Goal: Task Accomplishment & Management: Use online tool/utility

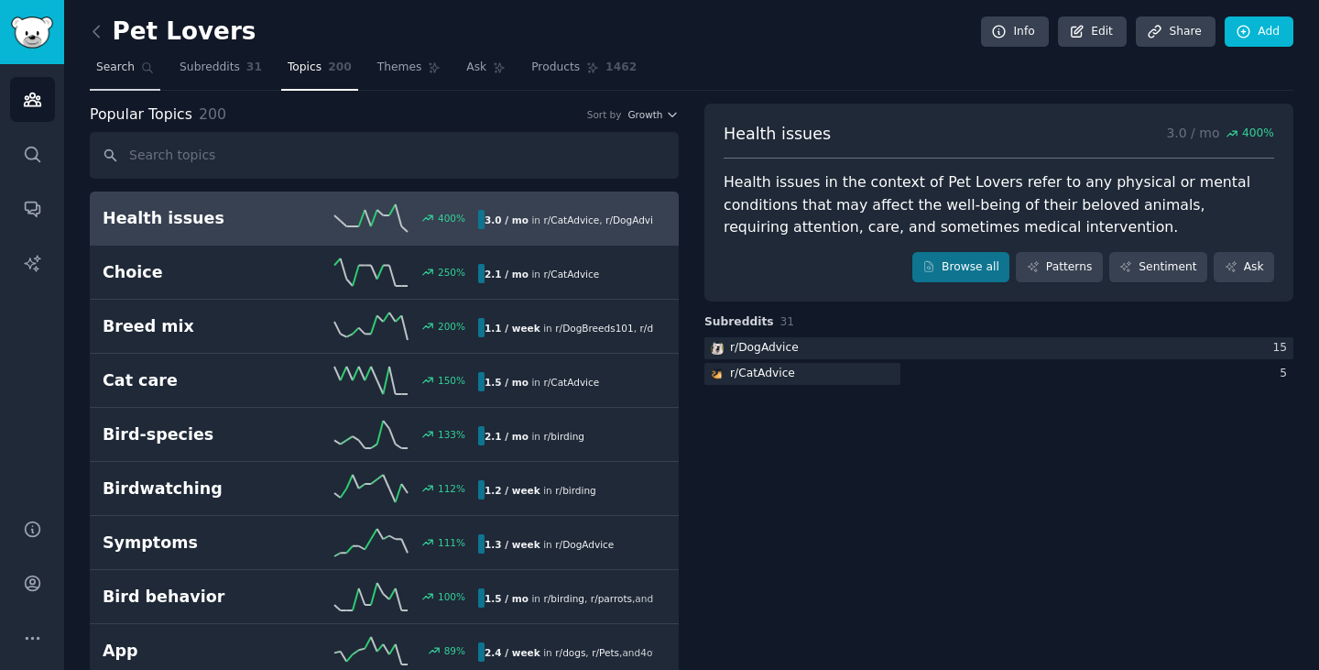
click at [105, 65] on span "Search" at bounding box center [115, 68] width 38 height 16
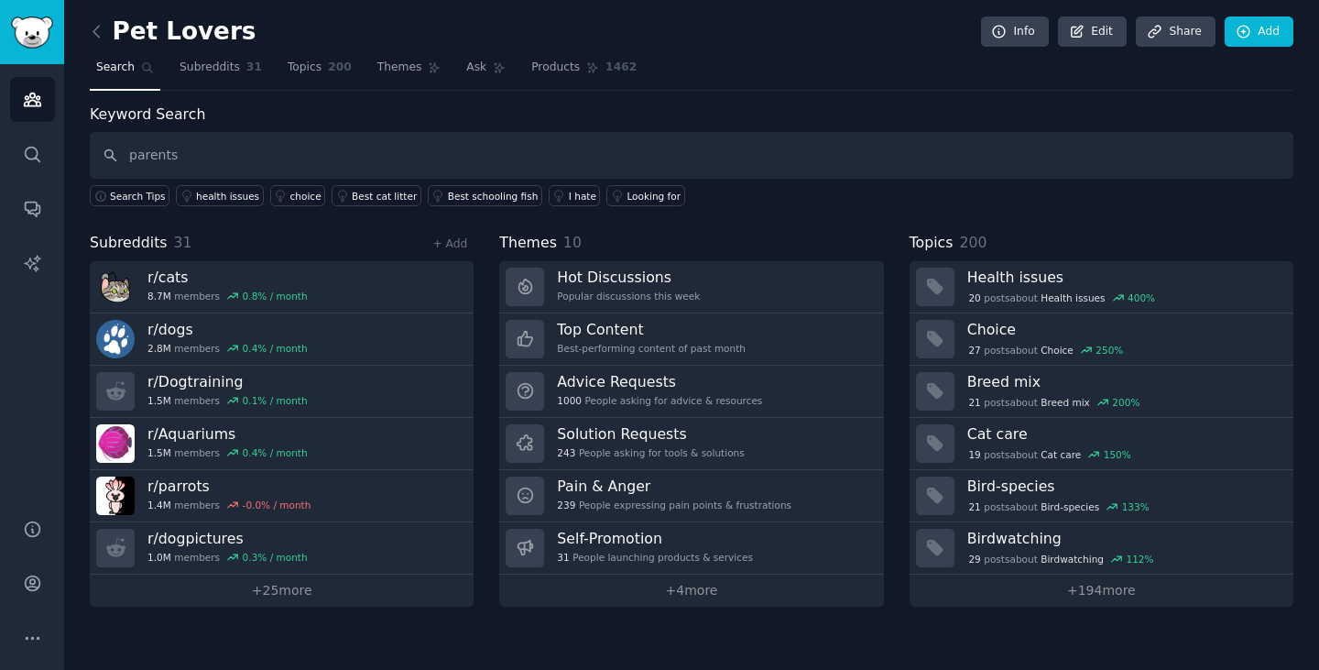
type input "parents"
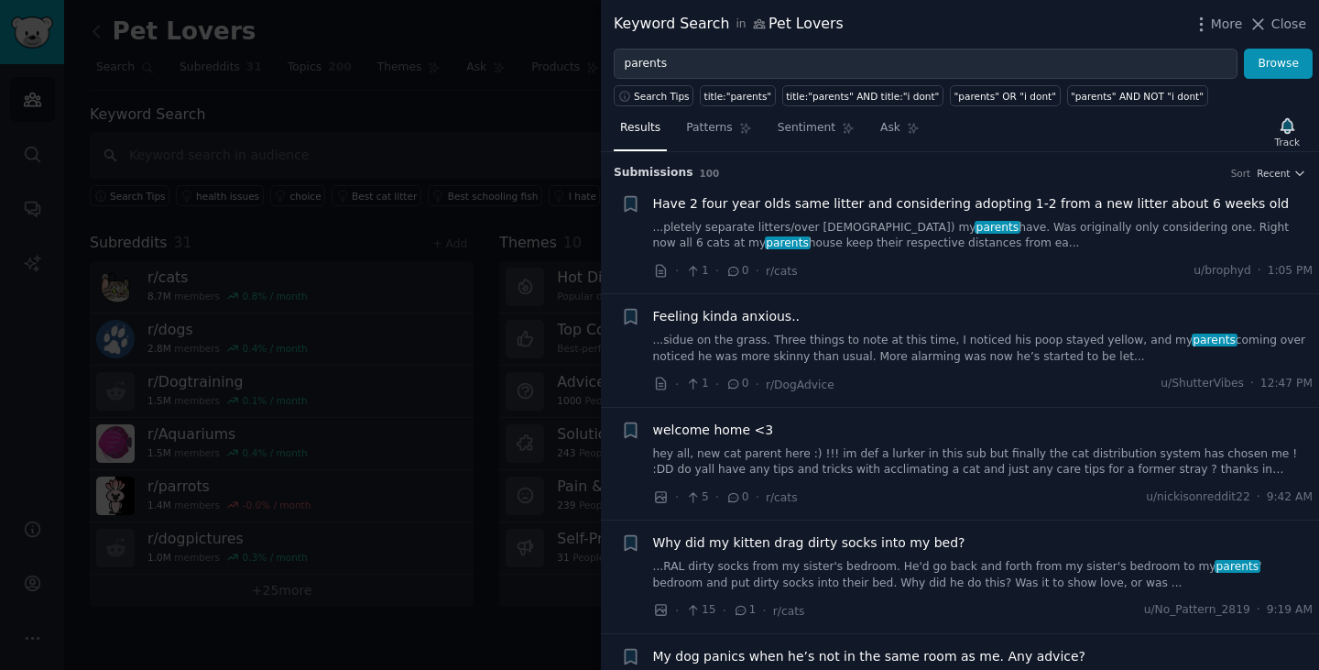
click at [48, 49] on div at bounding box center [659, 335] width 1319 height 670
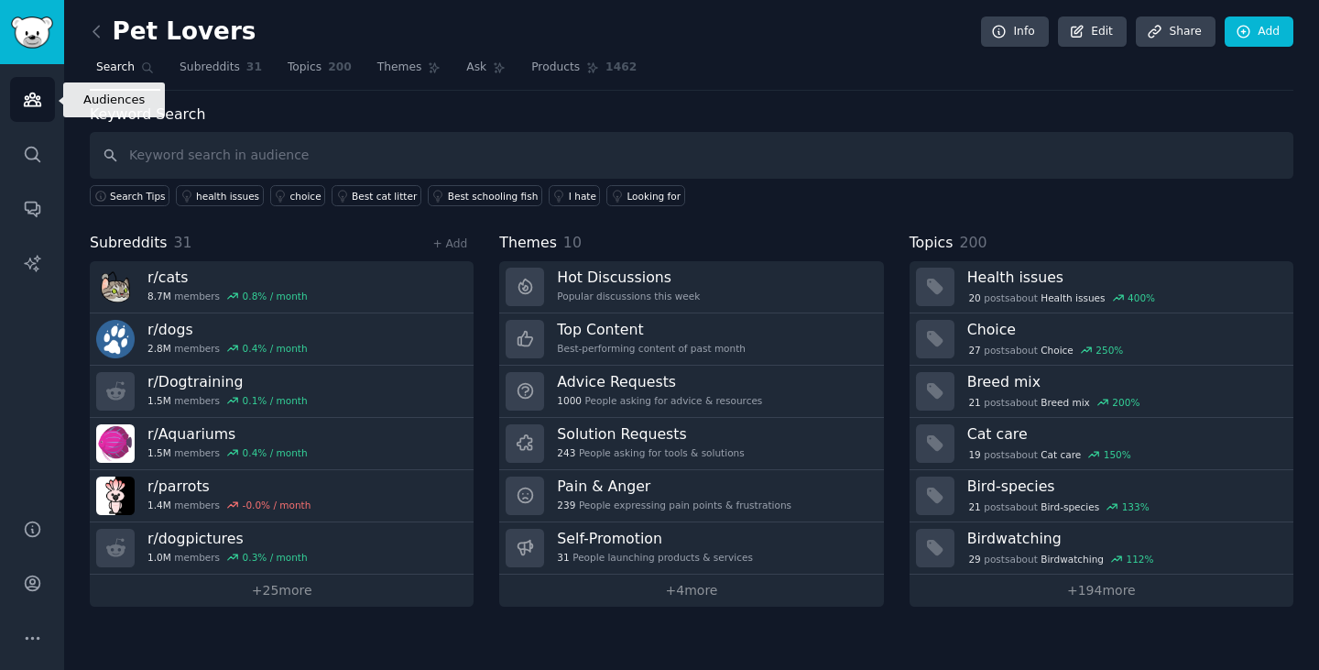
click at [26, 105] on icon "Sidebar" at bounding box center [32, 99] width 16 height 13
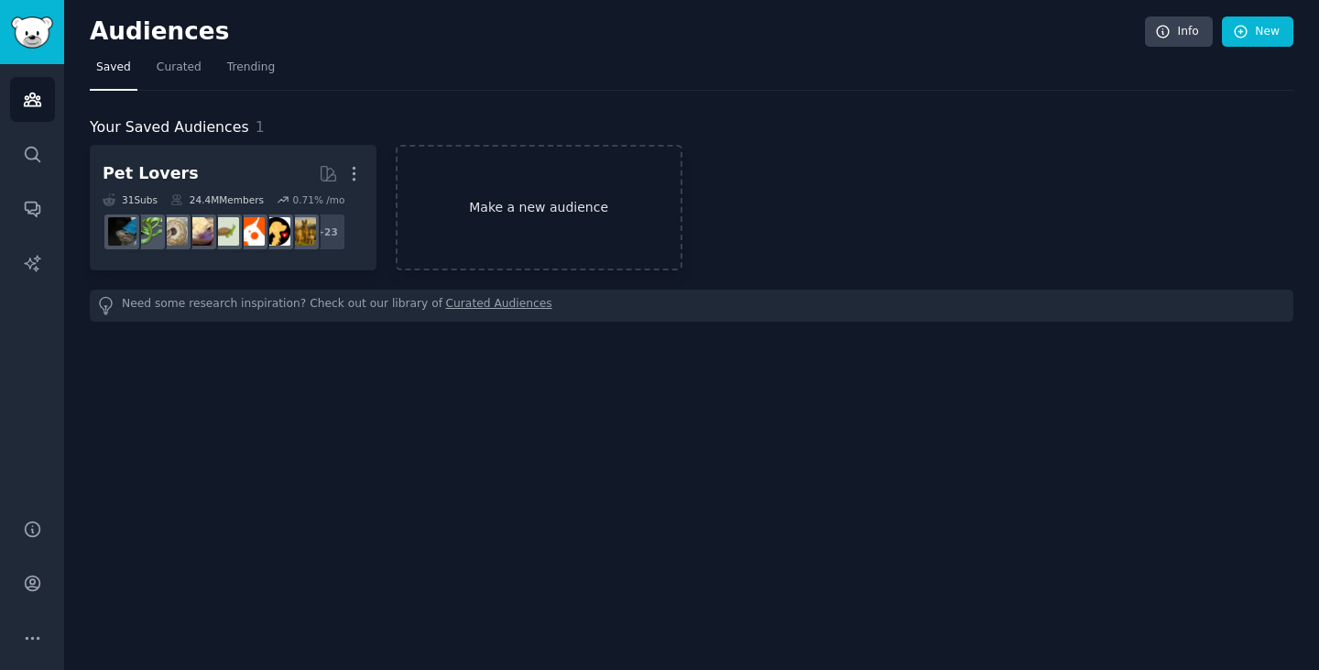
click at [435, 185] on link "Make a new audience" at bounding box center [539, 207] width 287 height 125
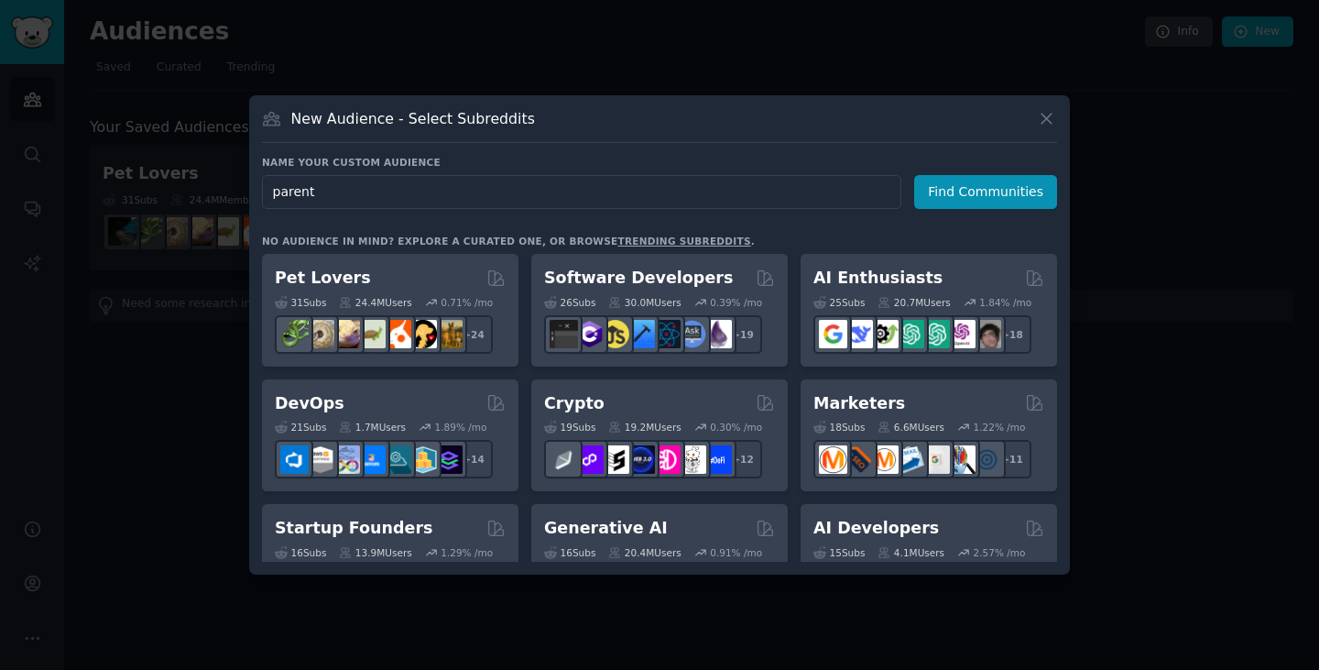
type input "parents"
click button "Find Communities" at bounding box center [985, 192] width 143 height 34
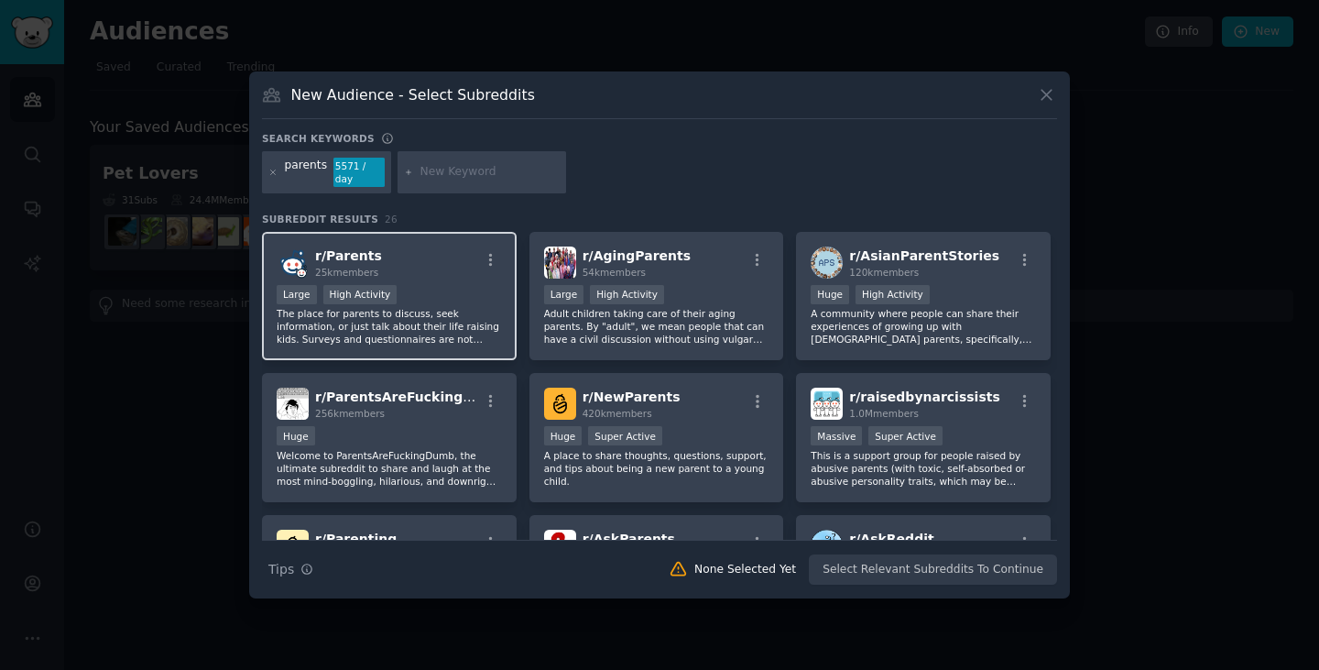
click at [440, 274] on div "r/ Parents 25k members >= 80th percentile for submissions / day Large High Acti…" at bounding box center [389, 296] width 255 height 129
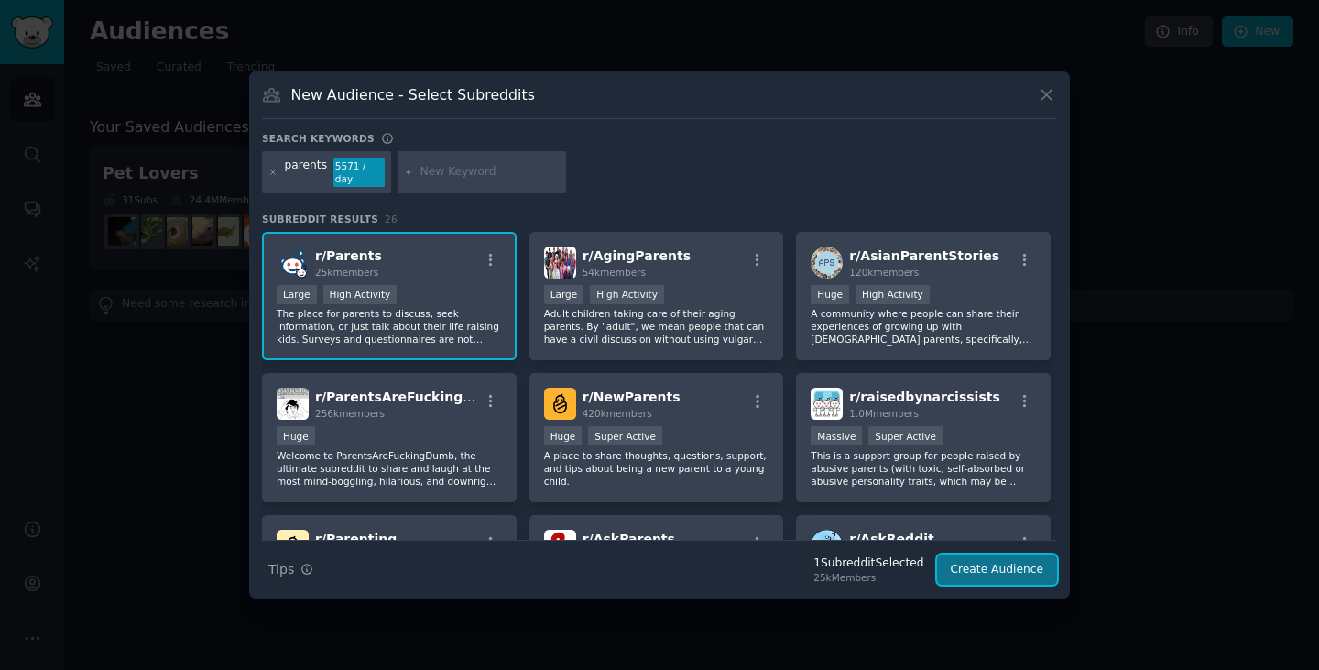
click at [975, 555] on button "Create Audience" at bounding box center [997, 569] width 121 height 31
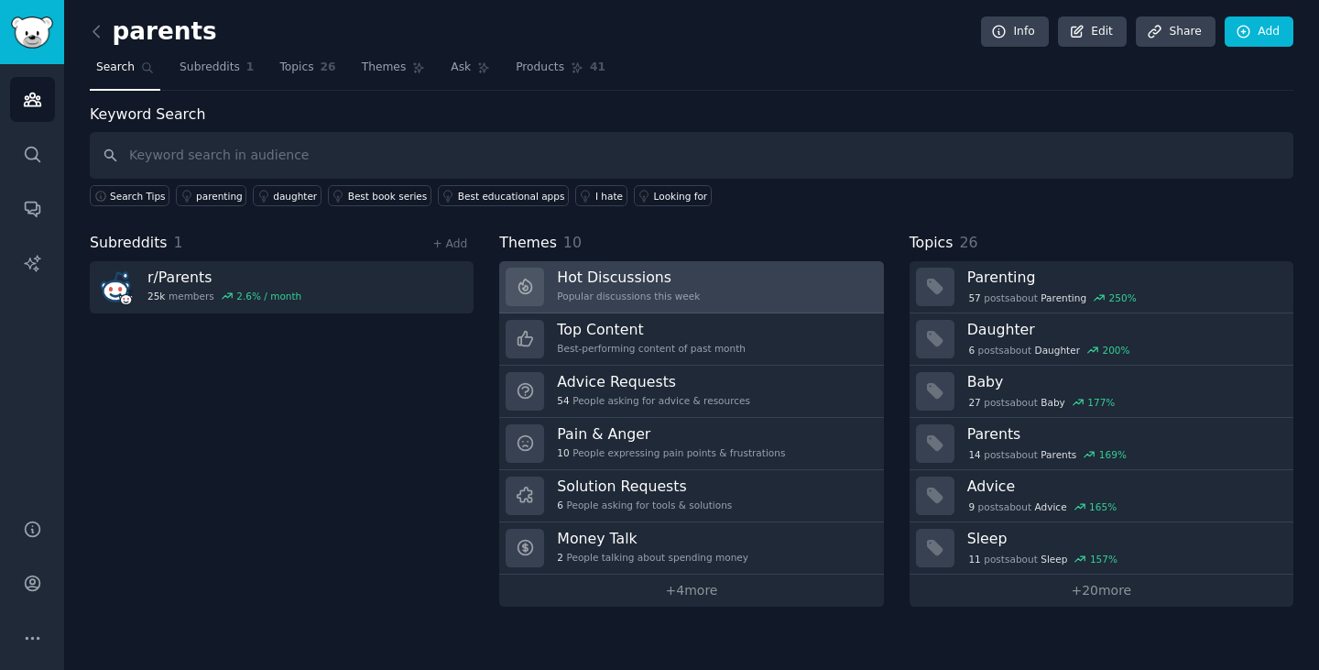
click at [746, 287] on link "Hot Discussions Popular discussions this week" at bounding box center [691, 287] width 384 height 52
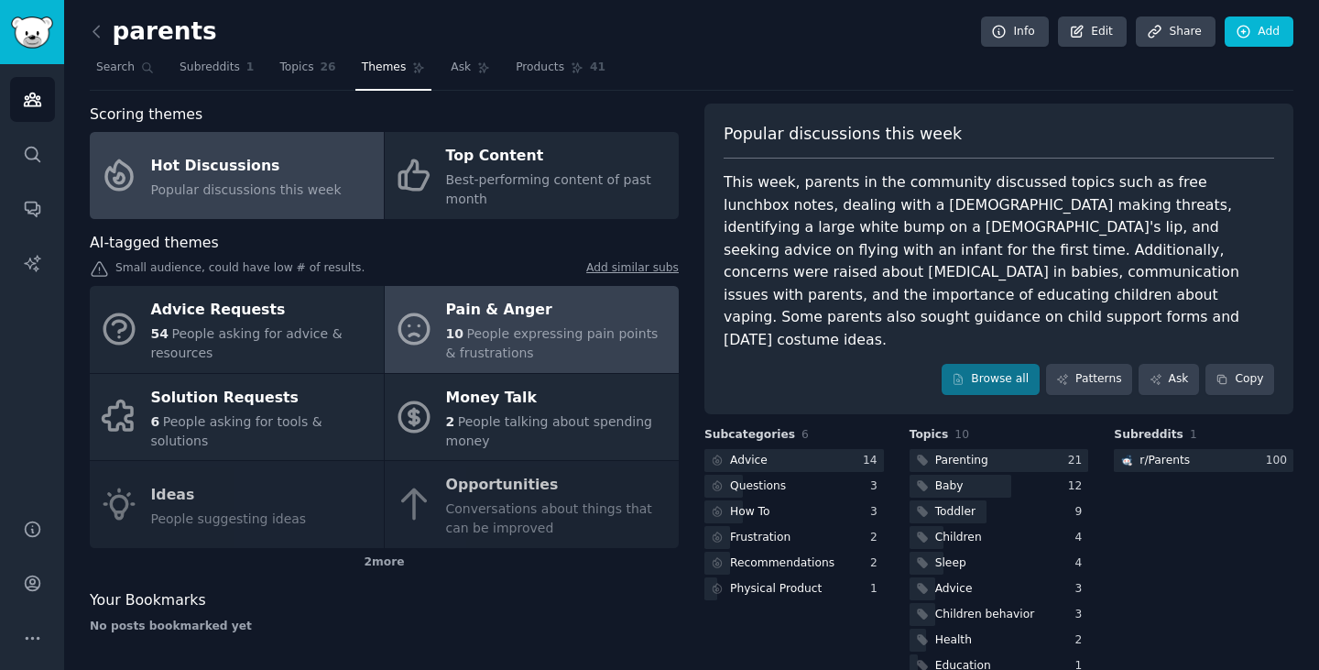
click at [591, 327] on span "People expressing pain points & frustrations" at bounding box center [552, 343] width 212 height 34
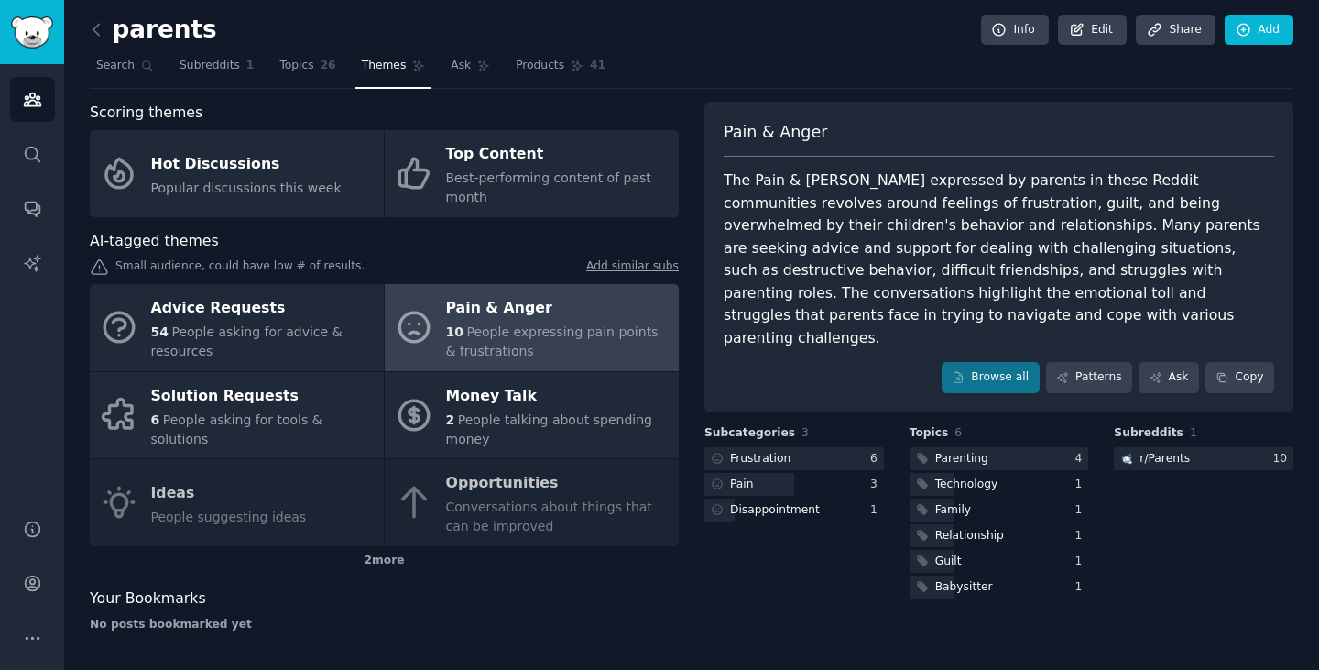
scroll to position [3, 0]
click at [321, 65] on span "26" at bounding box center [329, 65] width 16 height 16
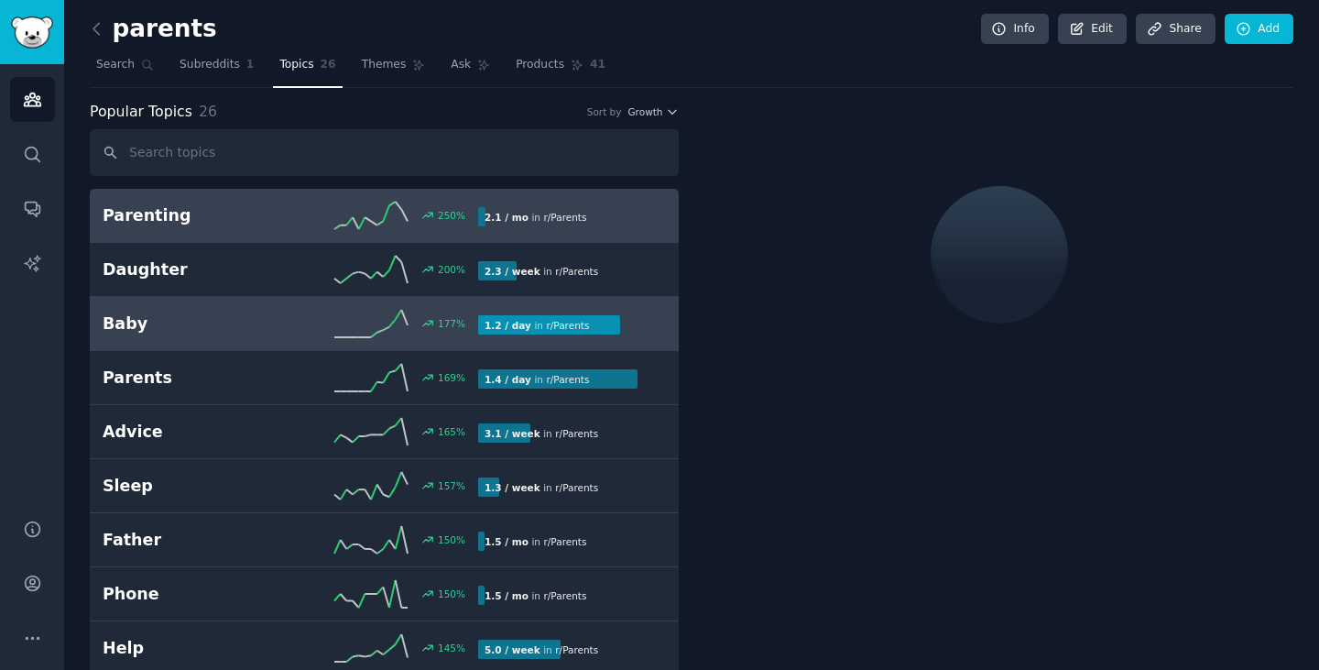
click at [387, 334] on icon at bounding box center [370, 323] width 73 height 27
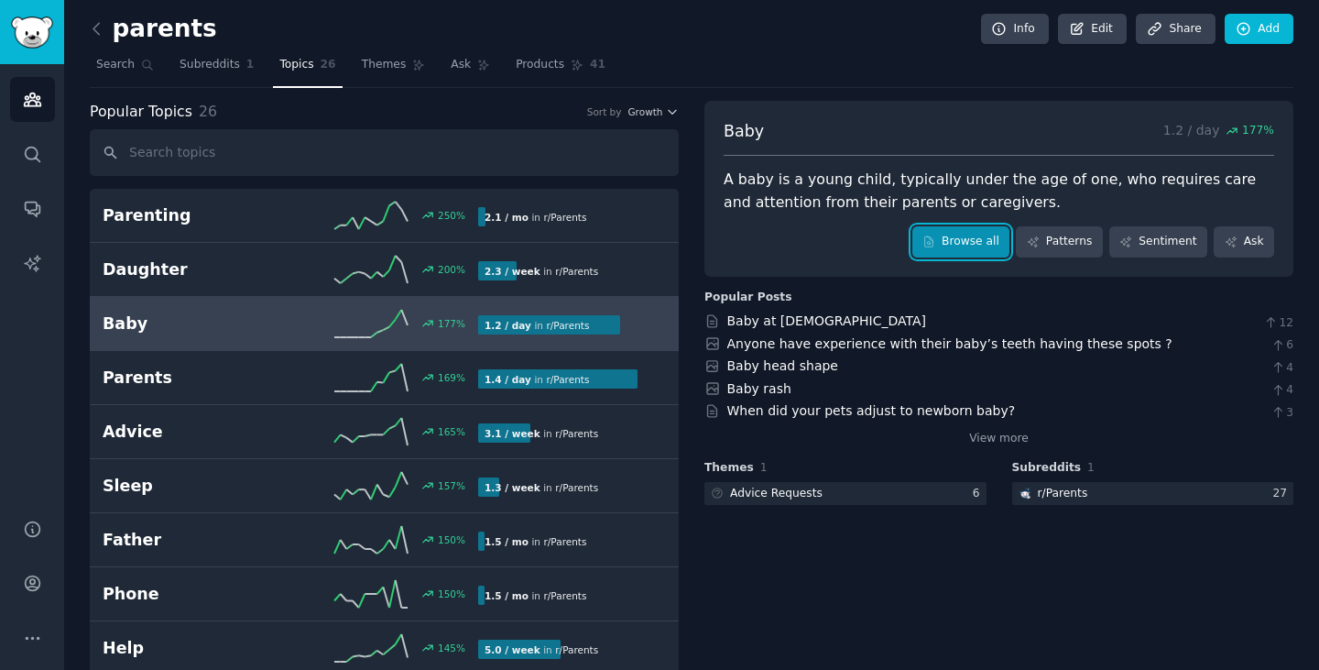
click at [953, 253] on link "Browse all" at bounding box center [961, 241] width 98 height 31
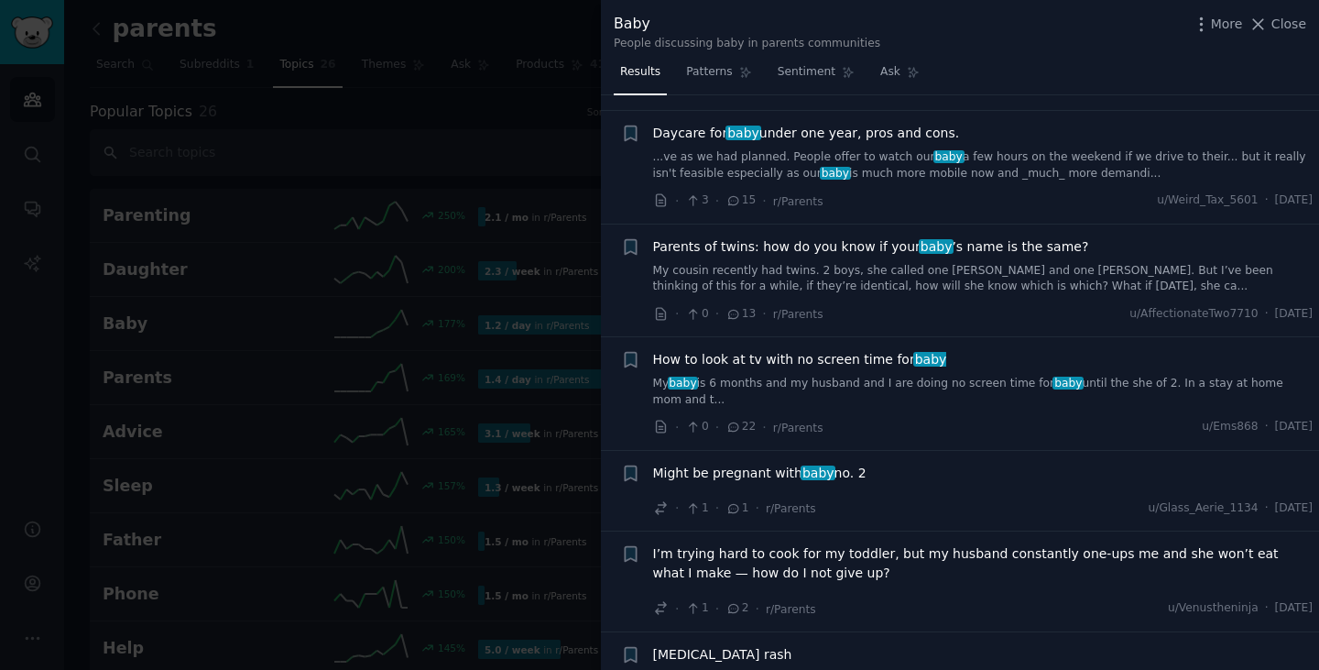
scroll to position [916, 0]
